Goal: Transaction & Acquisition: Subscribe to service/newsletter

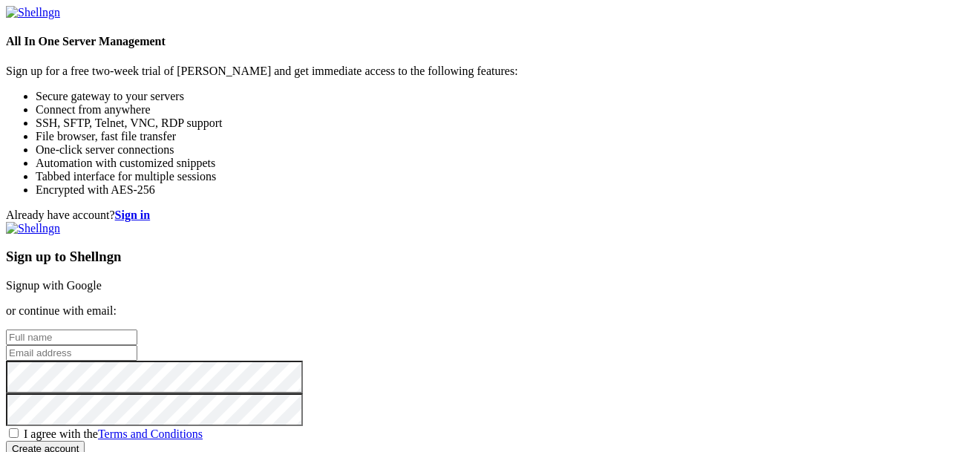
click at [137, 329] on input "text" at bounding box center [71, 337] width 131 height 16
type input ";ll"
type input "lxl24@scasd.org"
click at [203, 427] on span "I agree with the Terms and Conditions" at bounding box center [113, 433] width 179 height 13
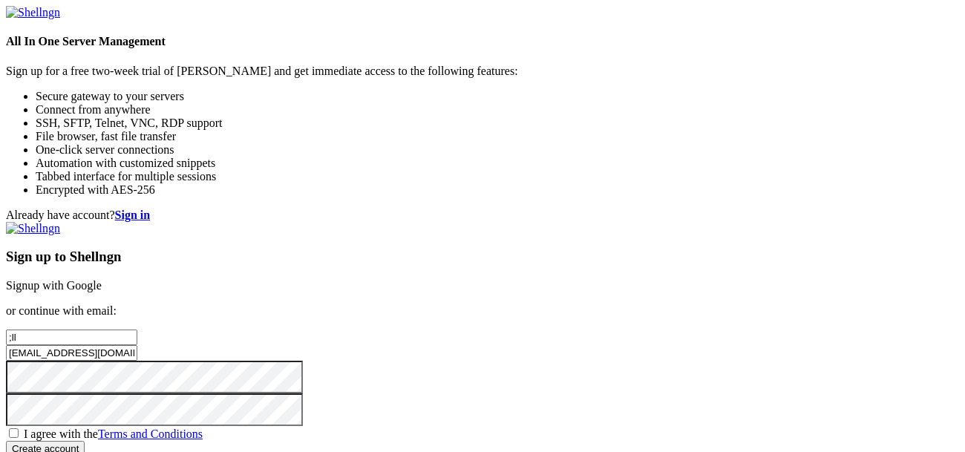
click at [19, 428] on input "I agree with the Terms and Conditions" at bounding box center [14, 433] width 10 height 10
checkbox input "true"
click at [85, 441] on input "Create account" at bounding box center [45, 449] width 79 height 16
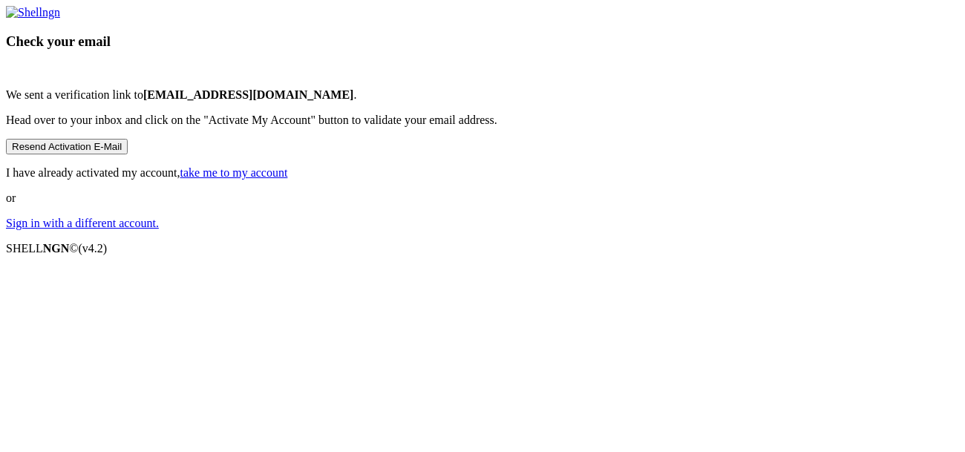
click at [668, 128] on div "Check your email We sent a verification link to lxl24@scasd.org . Head over to …" at bounding box center [482, 118] width 953 height 224
